Goal: Information Seeking & Learning: Learn about a topic

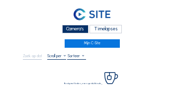
drag, startPoint x: 68, startPoint y: 30, endPoint x: 44, endPoint y: 26, distance: 24.7
click at [68, 30] on div "Camera's" at bounding box center [75, 29] width 26 height 8
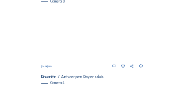
scroll to position [348, 0]
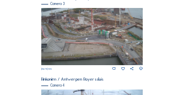
click at [90, 23] on img at bounding box center [92, 36] width 102 height 57
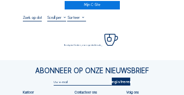
scroll to position [40, 0]
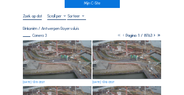
click at [62, 48] on img at bounding box center [57, 59] width 69 height 39
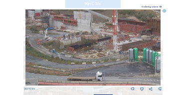
drag, startPoint x: 77, startPoint y: 31, endPoint x: 77, endPoint y: 48, distance: 16.4
click at [77, 48] on img at bounding box center [93, 47] width 136 height 76
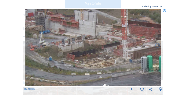
click at [78, 40] on img at bounding box center [93, 47] width 136 height 76
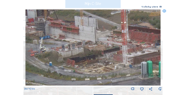
drag, startPoint x: 97, startPoint y: 35, endPoint x: 97, endPoint y: 41, distance: 5.5
click at [97, 41] on img at bounding box center [93, 47] width 136 height 76
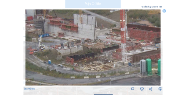
click at [131, 50] on img at bounding box center [93, 47] width 136 height 76
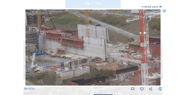
drag, startPoint x: 60, startPoint y: 51, endPoint x: 71, endPoint y: 68, distance: 20.2
click at [76, 81] on img at bounding box center [93, 47] width 136 height 76
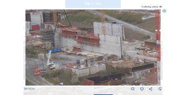
click at [82, 57] on img at bounding box center [93, 47] width 136 height 76
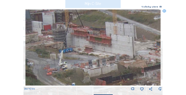
drag, startPoint x: 63, startPoint y: 56, endPoint x: 107, endPoint y: 57, distance: 43.8
click at [107, 57] on img at bounding box center [93, 47] width 136 height 76
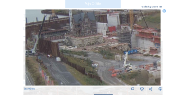
drag, startPoint x: 73, startPoint y: 56, endPoint x: 94, endPoint y: 57, distance: 20.9
click at [94, 57] on img at bounding box center [93, 47] width 136 height 76
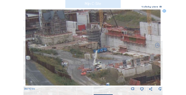
drag, startPoint x: 113, startPoint y: 58, endPoint x: 84, endPoint y: 56, distance: 28.9
click at [84, 56] on img at bounding box center [93, 47] width 136 height 76
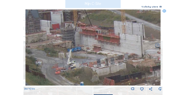
drag, startPoint x: 112, startPoint y: 58, endPoint x: 84, endPoint y: 57, distance: 27.9
click at [84, 57] on img at bounding box center [93, 47] width 136 height 76
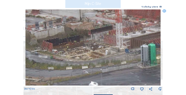
drag, startPoint x: 132, startPoint y: 53, endPoint x: 72, endPoint y: 16, distance: 70.2
click at [72, 16] on img at bounding box center [93, 47] width 136 height 76
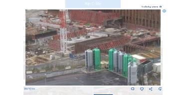
drag, startPoint x: 126, startPoint y: 29, endPoint x: 70, endPoint y: 34, distance: 55.5
click at [70, 34] on img at bounding box center [93, 47] width 136 height 76
click at [163, 11] on icon at bounding box center [163, 10] width 3 height 3
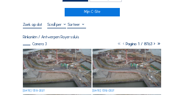
scroll to position [20, 0]
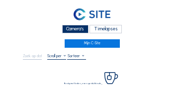
click at [84, 27] on div "Camera's" at bounding box center [75, 29] width 26 height 8
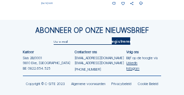
scroll to position [417, 0]
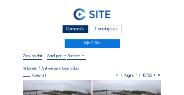
drag, startPoint x: 74, startPoint y: 31, endPoint x: 62, endPoint y: 32, distance: 12.0
click at [74, 31] on div "Camera's" at bounding box center [75, 29] width 26 height 8
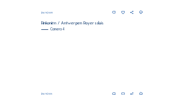
scroll to position [411, 0]
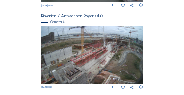
click at [48, 66] on img at bounding box center [92, 54] width 102 height 57
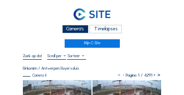
scroll to position [40, 0]
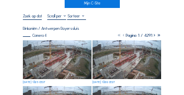
click at [40, 61] on img at bounding box center [57, 59] width 69 height 39
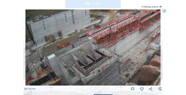
drag, startPoint x: 45, startPoint y: 74, endPoint x: 56, endPoint y: 36, distance: 39.4
click at [56, 36] on img at bounding box center [93, 47] width 136 height 76
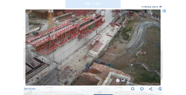
drag, startPoint x: 119, startPoint y: 43, endPoint x: 62, endPoint y: 48, distance: 57.1
click at [62, 48] on img at bounding box center [93, 47] width 136 height 76
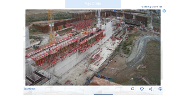
click at [84, 42] on img at bounding box center [93, 47] width 136 height 76
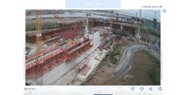
drag, startPoint x: 100, startPoint y: 40, endPoint x: 87, endPoint y: 50, distance: 16.0
click at [87, 50] on img at bounding box center [93, 47] width 136 height 76
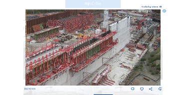
drag, startPoint x: 61, startPoint y: 41, endPoint x: 79, endPoint y: 41, distance: 17.9
click at [79, 41] on img at bounding box center [93, 47] width 136 height 76
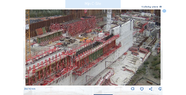
click at [72, 46] on img at bounding box center [93, 47] width 136 height 76
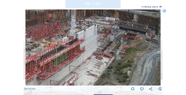
drag, startPoint x: 87, startPoint y: 46, endPoint x: 67, endPoint y: 46, distance: 19.9
click at [67, 46] on img at bounding box center [93, 47] width 136 height 76
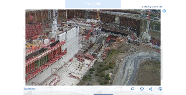
drag, startPoint x: 83, startPoint y: 43, endPoint x: 66, endPoint y: 45, distance: 17.5
click at [66, 45] on img at bounding box center [93, 47] width 136 height 76
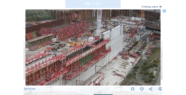
drag, startPoint x: 84, startPoint y: 33, endPoint x: 129, endPoint y: 31, distance: 44.4
click at [129, 31] on img at bounding box center [93, 47] width 136 height 76
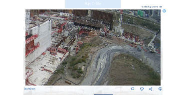
drag, startPoint x: 149, startPoint y: 26, endPoint x: 77, endPoint y: 21, distance: 71.9
click at [77, 21] on img at bounding box center [93, 47] width 136 height 76
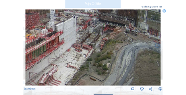
drag, startPoint x: 78, startPoint y: 23, endPoint x: 101, endPoint y: 20, distance: 23.1
click at [101, 20] on img at bounding box center [93, 47] width 136 height 76
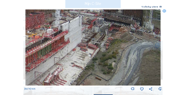
drag, startPoint x: 72, startPoint y: 40, endPoint x: 93, endPoint y: 39, distance: 21.5
click at [93, 39] on img at bounding box center [93, 47] width 136 height 76
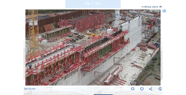
drag, startPoint x: 85, startPoint y: 39, endPoint x: 109, endPoint y: 40, distance: 23.4
click at [109, 40] on img at bounding box center [93, 47] width 136 height 76
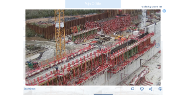
drag, startPoint x: 95, startPoint y: 39, endPoint x: 122, endPoint y: 41, distance: 26.5
click at [122, 41] on img at bounding box center [93, 47] width 136 height 76
drag, startPoint x: 166, startPoint y: 10, endPoint x: 160, endPoint y: 10, distance: 6.0
click at [166, 10] on icon at bounding box center [163, 10] width 3 height 3
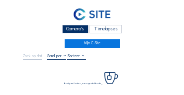
click at [85, 29] on div "Camera's" at bounding box center [75, 29] width 26 height 8
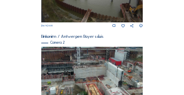
scroll to position [179, 0]
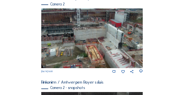
click at [135, 49] on img at bounding box center [92, 38] width 102 height 60
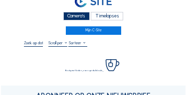
scroll to position [30, 0]
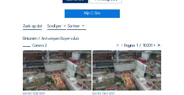
click at [51, 59] on img at bounding box center [57, 70] width 69 height 40
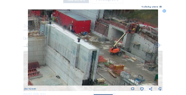
drag, startPoint x: 151, startPoint y: 39, endPoint x: 92, endPoint y: 39, distance: 59.3
click at [92, 39] on img at bounding box center [93, 47] width 130 height 76
click at [44, 42] on img at bounding box center [93, 47] width 130 height 76
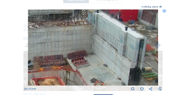
drag, startPoint x: 45, startPoint y: 54, endPoint x: 76, endPoint y: 64, distance: 31.8
click at [96, 42] on img at bounding box center [93, 47] width 130 height 76
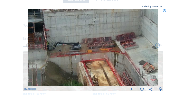
drag, startPoint x: 83, startPoint y: 59, endPoint x: 103, endPoint y: 56, distance: 19.7
click at [114, 50] on img at bounding box center [93, 47] width 130 height 76
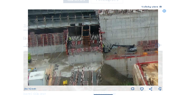
drag, startPoint x: 69, startPoint y: 53, endPoint x: 117, endPoint y: 56, distance: 48.4
click at [124, 56] on img at bounding box center [93, 47] width 130 height 76
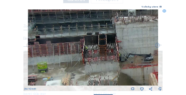
click at [84, 52] on img at bounding box center [93, 47] width 130 height 76
